Goal: Information Seeking & Learning: Find specific fact

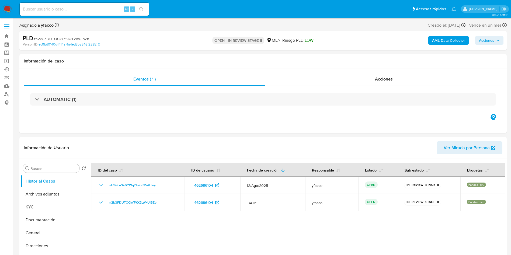
select select "10"
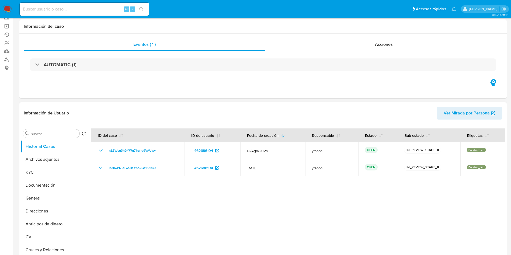
scroll to position [81, 0]
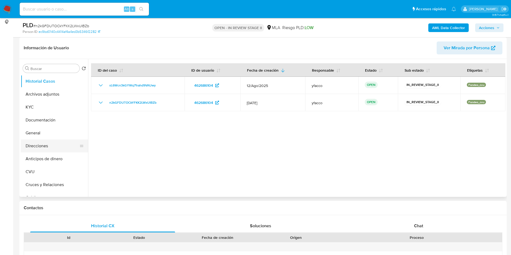
click at [57, 142] on button "Direcciones" at bounding box center [52, 145] width 63 height 13
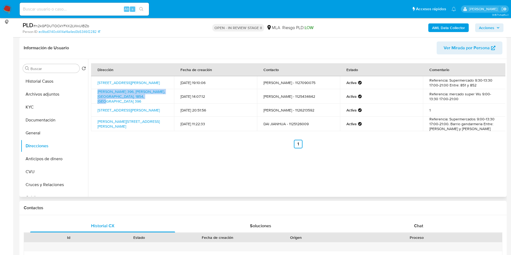
drag, startPoint x: 96, startPoint y: 93, endPoint x: 146, endPoint y: 98, distance: 50.3
click at [146, 98] on td "Carlos Dihel 396, Longchamps, Buenos Aires, 1854, Argentina 396" at bounding box center [132, 96] width 83 height 15
copy link "Carlos Dihel 396, Longchamps, Buenos Aires, 1854, Argentina 396"
drag, startPoint x: 96, startPoint y: 106, endPoint x: 159, endPoint y: 109, distance: 63.1
click at [159, 109] on td "Av.florencio Varela 2055, Quilmes, Buenos Aires, 1879, Argentina 2055" at bounding box center [132, 110] width 83 height 13
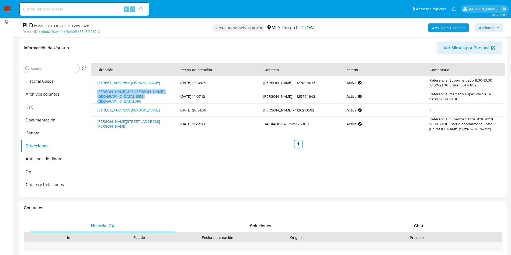
copy link "Av.florencio Varela 2055, Quilmes, Buenos Aires, 1879, Argentina 2055"
drag, startPoint x: 97, startPoint y: 120, endPoint x: 128, endPoint y: 123, distance: 31.4
click at [128, 123] on td "Calderon 213, Glew, Buenos Aires, 1856, Argentina 213" at bounding box center [132, 124] width 83 height 15
copy link "Calderon 213, Glew, Buenos Aires, 1856, Argentina 213"
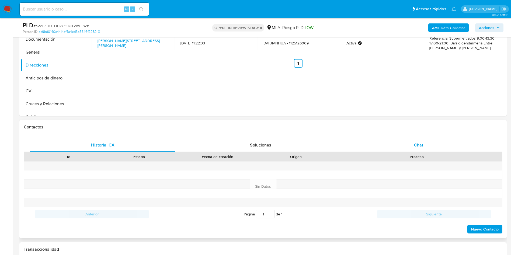
click at [410, 147] on div "Chat" at bounding box center [418, 145] width 145 height 13
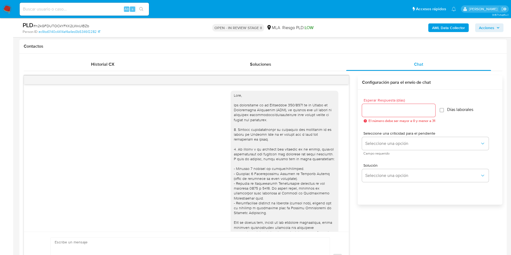
scroll to position [276, 0]
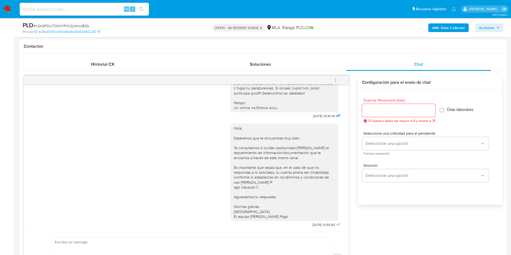
click at [336, 83] on span "menu-action" at bounding box center [335, 80] width 5 height 13
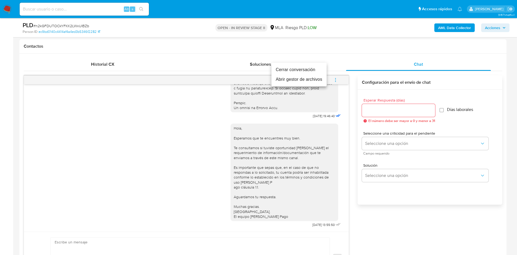
click at [285, 69] on li "Cerrar conversación" at bounding box center [298, 70] width 55 height 10
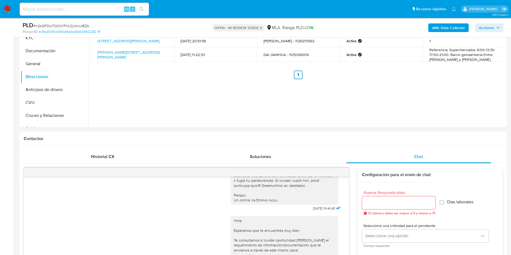
scroll to position [81, 0]
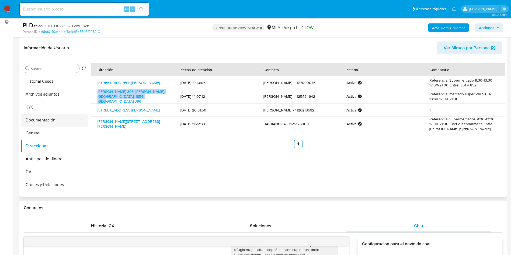
click at [44, 120] on button "Documentación" at bounding box center [52, 120] width 63 height 13
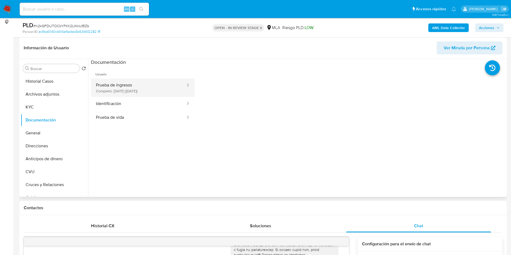
click at [151, 89] on button "Prueba de ingresos Completo: 05/12/2022 (hace 3 años)" at bounding box center [138, 88] width 95 height 18
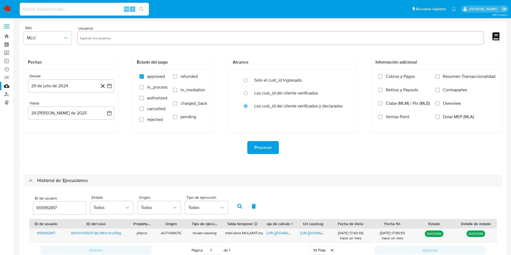
select select "10"
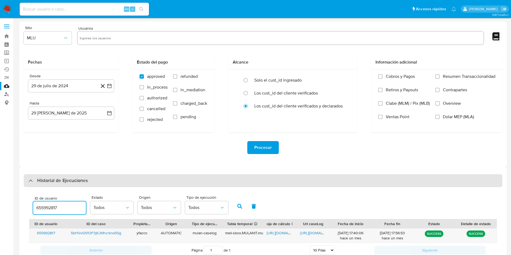
drag, startPoint x: 65, startPoint y: 209, endPoint x: 30, endPoint y: 184, distance: 43.4
click at [43, 201] on div "ID de usuario 655992817" at bounding box center [59, 205] width 53 height 19
type input "6"
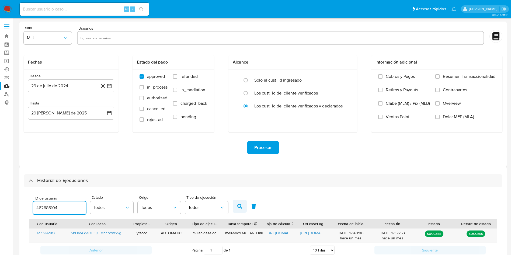
type input "462686104"
click at [237, 204] on button "button" at bounding box center [240, 206] width 14 height 13
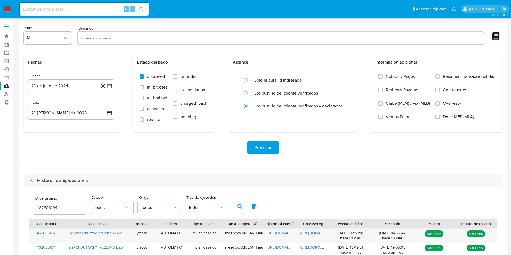
scroll to position [33, 0]
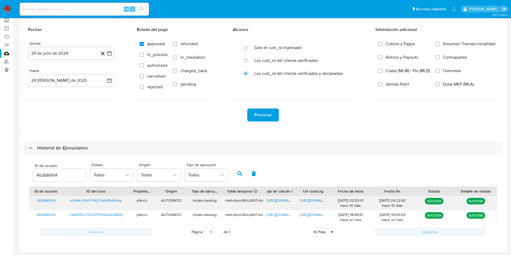
click at [279, 202] on span "https://docs.google.com/spreadsheets/d/1z3gNoFgKhVmJwXS6PSAfaktgb-kVeKIDKiXv-HS…" at bounding box center [285, 200] width 37 height 5
click at [309, 200] on span "https://docs.google.com/document/d/1NbRTak11NBEEyf7gJDzKVnBQMaVVgjxODA6kemOKsQA…" at bounding box center [318, 200] width 37 height 5
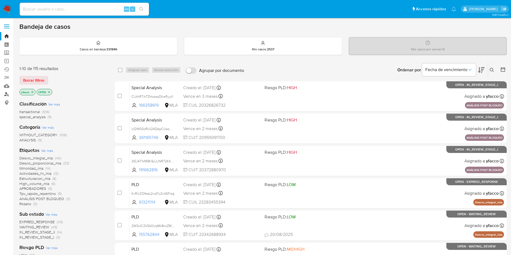
click at [5, 94] on link "Buscador de personas" at bounding box center [32, 94] width 64 height 8
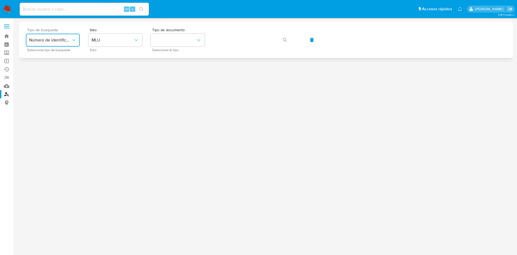
click at [72, 42] on icon "typeSearch" at bounding box center [73, 39] width 5 height 5
click at [68, 59] on span "Número de identificación" at bounding box center [51, 57] width 44 height 11
click at [106, 43] on button "site_id" at bounding box center [115, 40] width 54 height 13
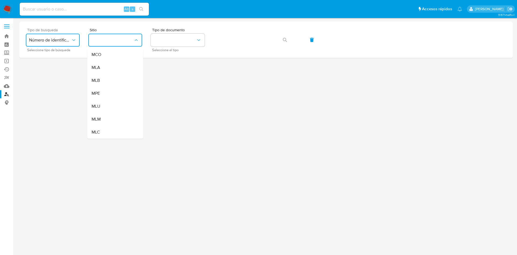
click at [107, 69] on div "MLA" at bounding box center [114, 67] width 44 height 13
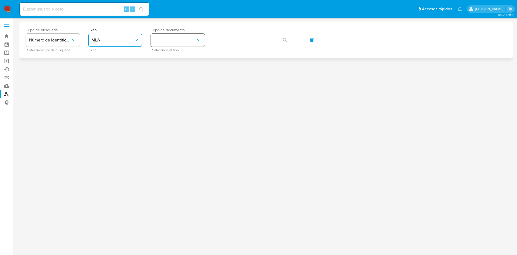
click at [172, 36] on button "identificationType" at bounding box center [178, 40] width 54 height 13
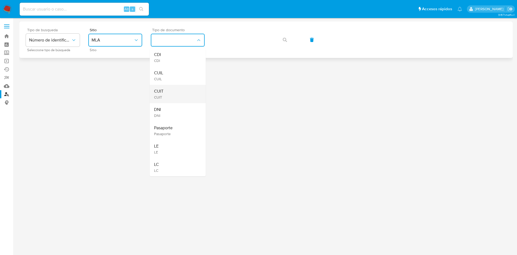
click at [161, 91] on span "CUIT" at bounding box center [158, 91] width 9 height 5
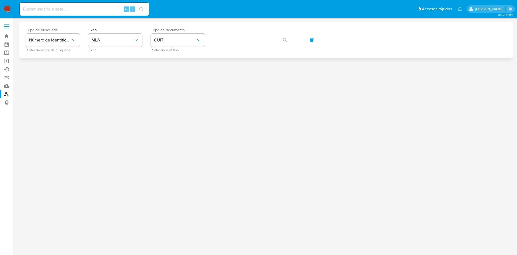
click at [232, 32] on div "Tipo de busqueda Número de identificación Seleccione tipo de búsqueda Sitio MLA…" at bounding box center [266, 39] width 480 height 23
click at [280, 39] on button "button" at bounding box center [285, 39] width 18 height 13
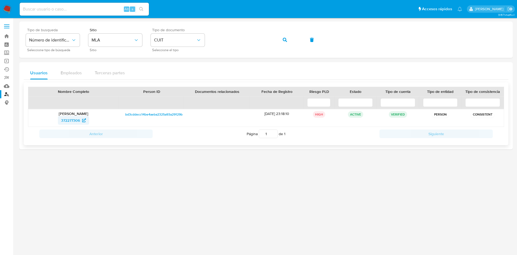
click at [71, 121] on span "372277306" at bounding box center [70, 120] width 19 height 9
click at [66, 118] on span "372277306" at bounding box center [70, 120] width 19 height 9
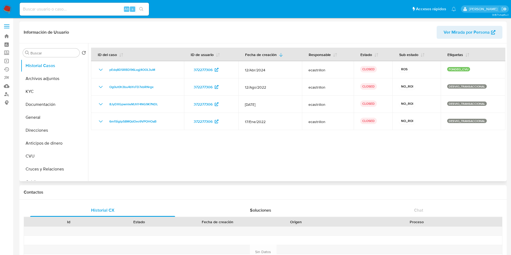
select select "10"
click at [54, 75] on button "Archivos adjuntos" at bounding box center [52, 78] width 63 height 13
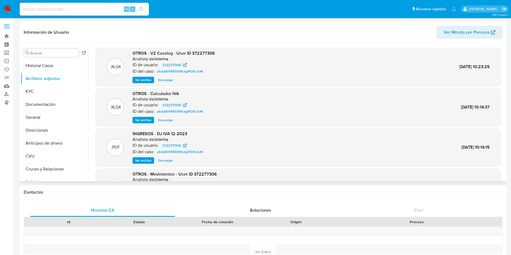
click at [141, 82] on span "Ver archivo" at bounding box center [143, 79] width 16 height 5
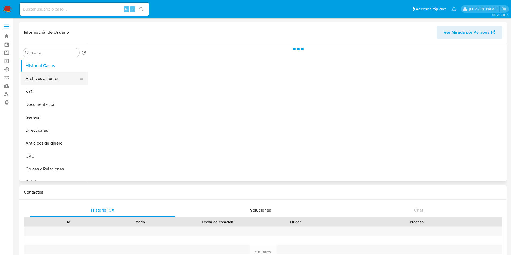
click at [45, 81] on button "Archivos adjuntos" at bounding box center [52, 78] width 63 height 13
select select "10"
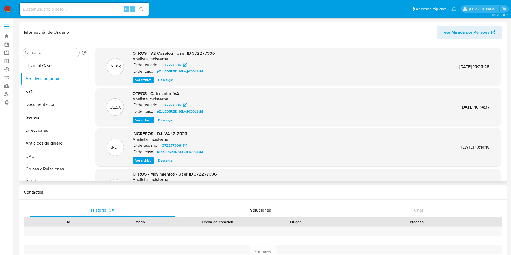
click at [146, 83] on span "Ver archivo" at bounding box center [143, 79] width 16 height 5
